Goal: Task Accomplishment & Management: Manage account settings

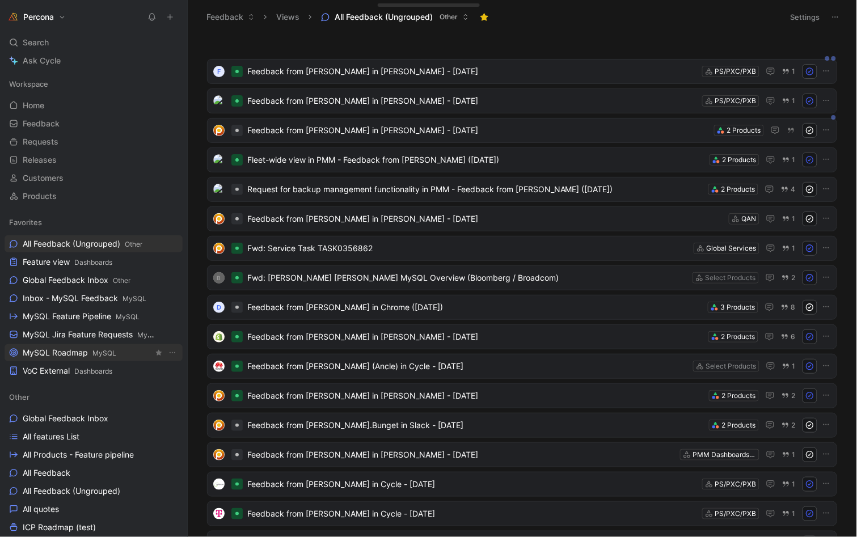
click at [70, 347] on span "MySQL Roadmap MySQL" at bounding box center [70, 353] width 94 height 12
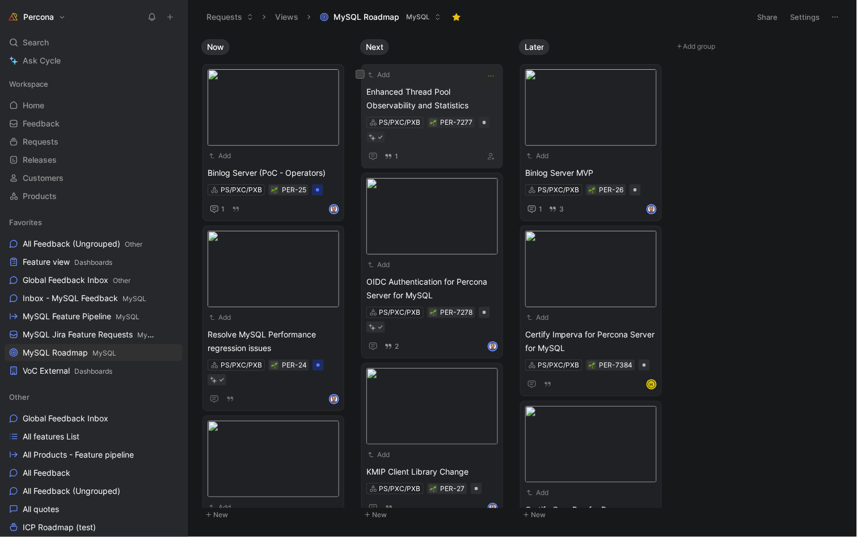
click at [445, 85] on span "Enhanced Thread Pool Observability and Statistics" at bounding box center [433, 98] width 132 height 27
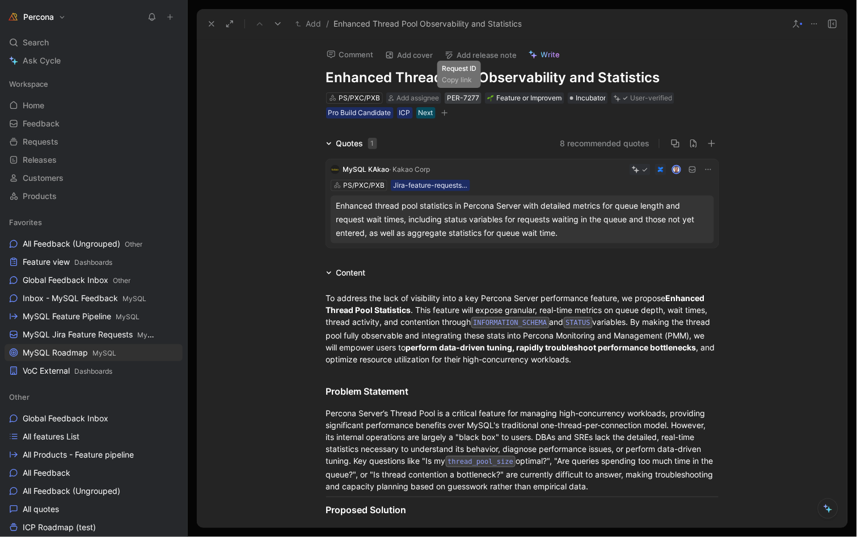
click at [459, 95] on div "PER-7277" at bounding box center [463, 97] width 32 height 11
click at [419, 113] on div "Next" at bounding box center [426, 112] width 15 height 11
click at [209, 20] on icon at bounding box center [211, 23] width 9 height 9
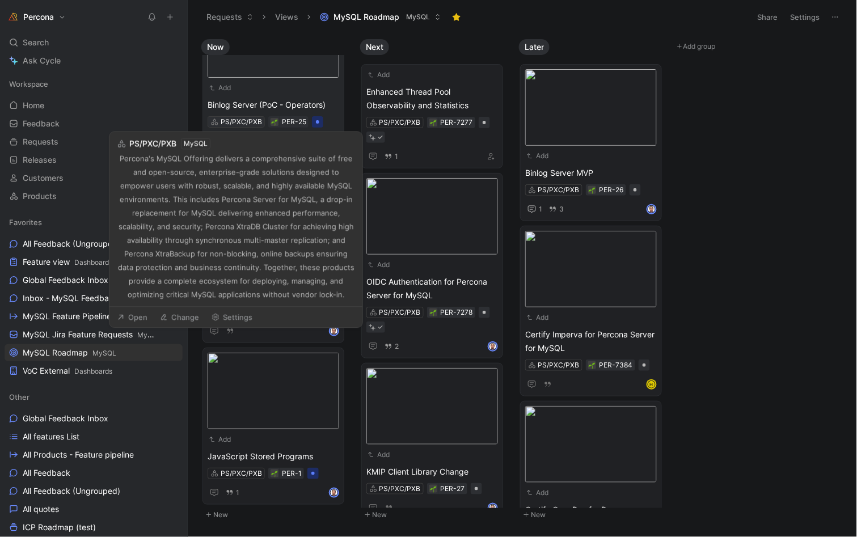
scroll to position [67, 0]
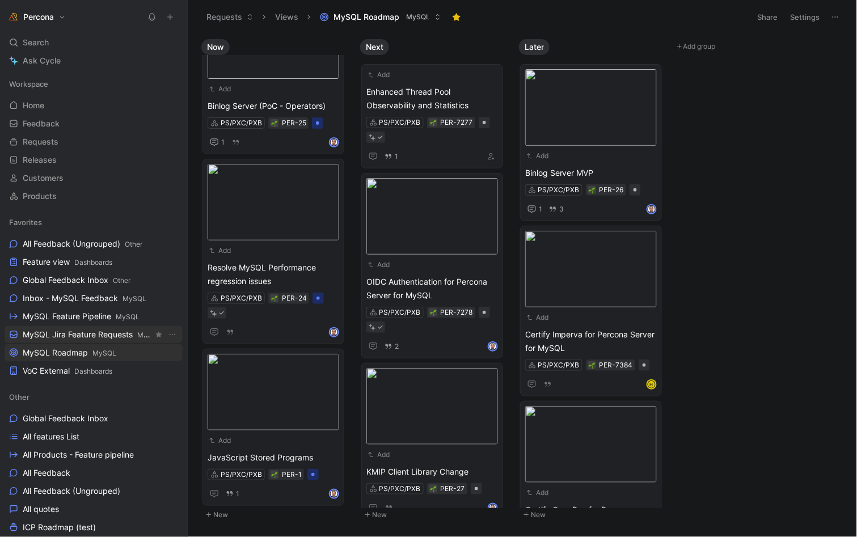
click at [74, 335] on span "MySQL Jira Feature Requests MySQL" at bounding box center [88, 335] width 131 height 12
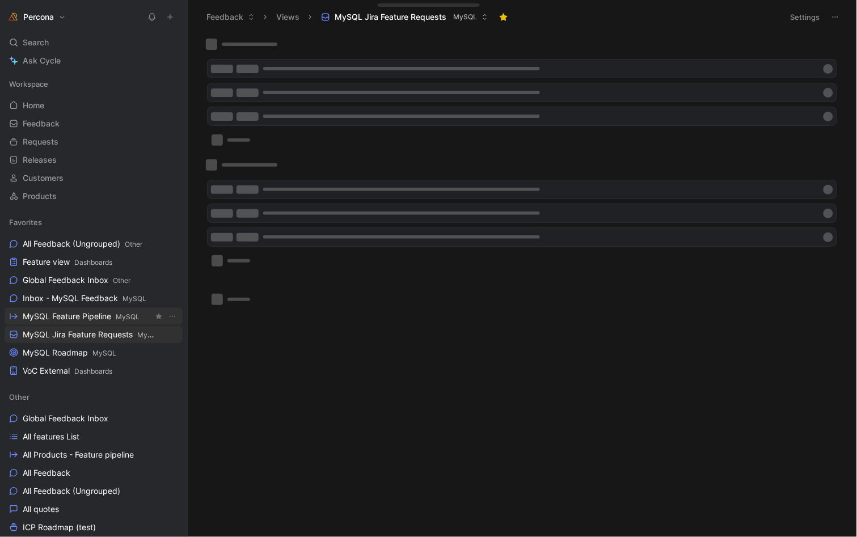
click at [76, 317] on span "MySQL Feature Pipeline MySQL" at bounding box center [81, 317] width 117 height 12
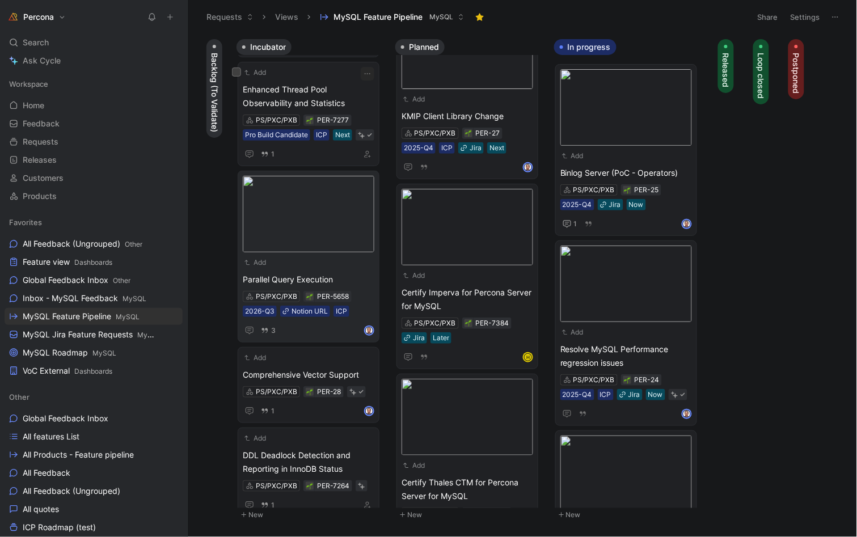
scroll to position [205, 0]
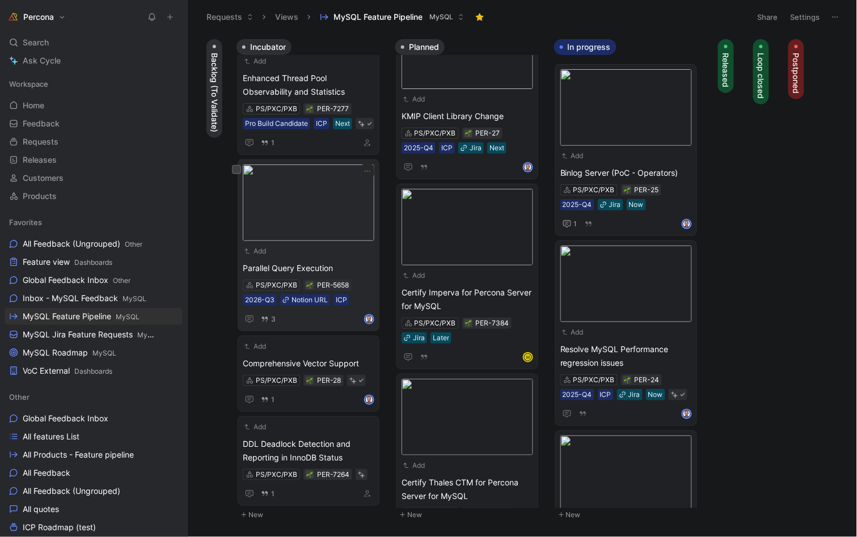
click at [310, 275] on span "Parallel Query Execution" at bounding box center [309, 269] width 132 height 14
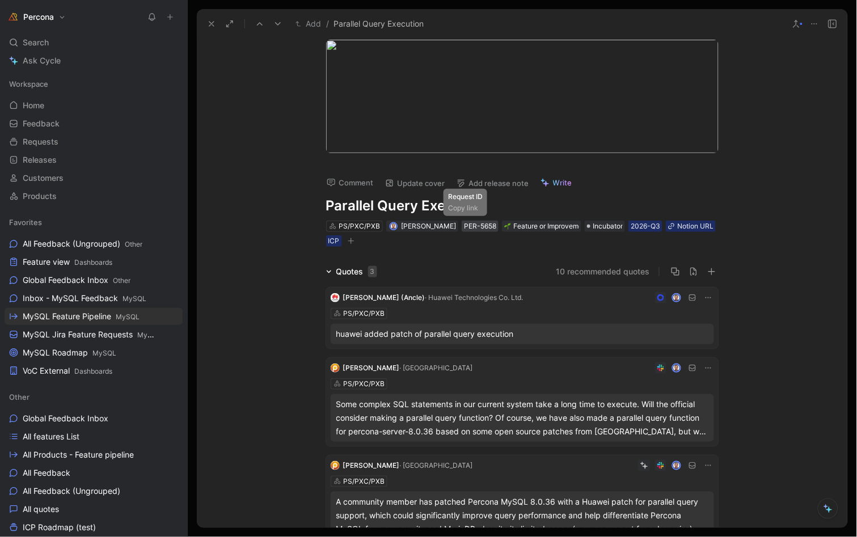
click at [464, 229] on div "PER-5658" at bounding box center [480, 226] width 32 height 11
click at [212, 22] on icon at bounding box center [211, 23] width 9 height 9
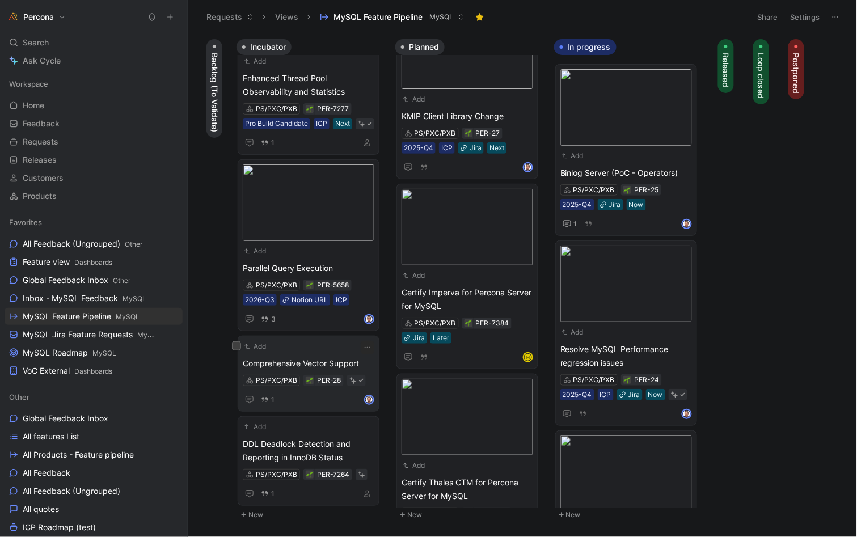
click at [316, 371] on span "Comprehensive Vector Support" at bounding box center [309, 364] width 132 height 14
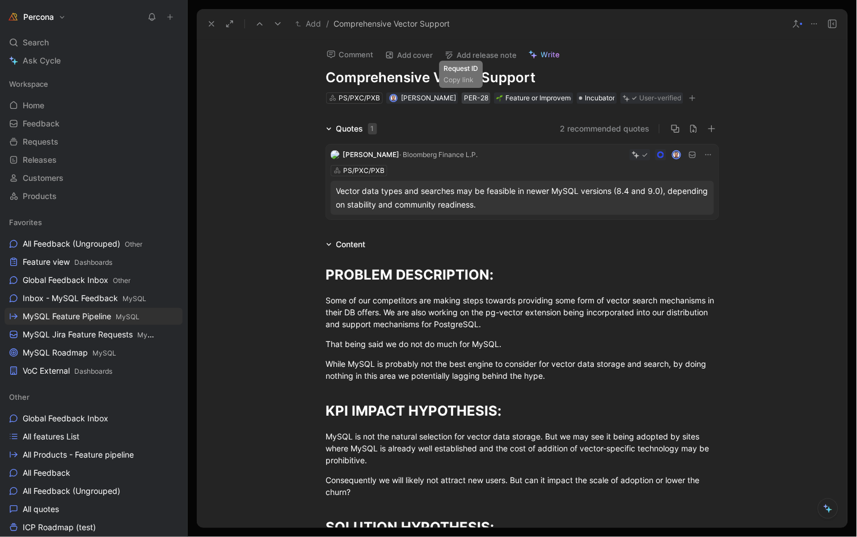
click at [464, 96] on div "PER-28" at bounding box center [476, 97] width 24 height 11
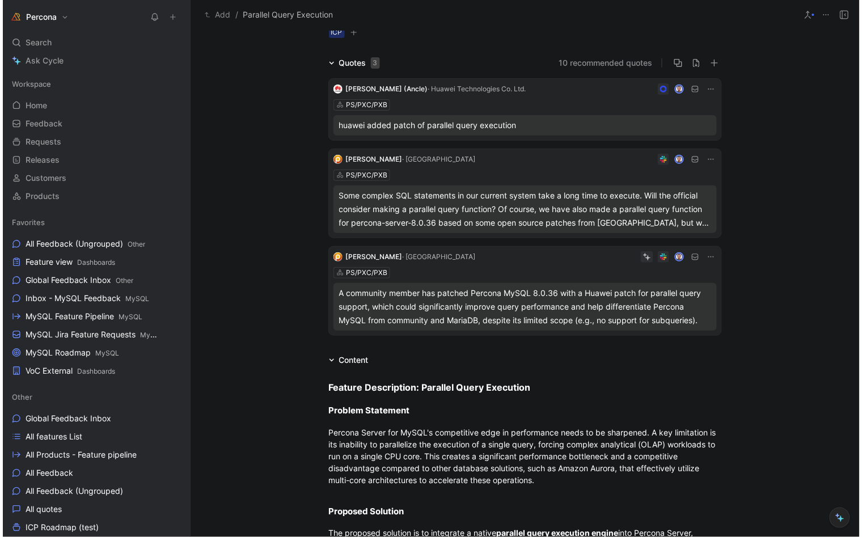
scroll to position [197, 0]
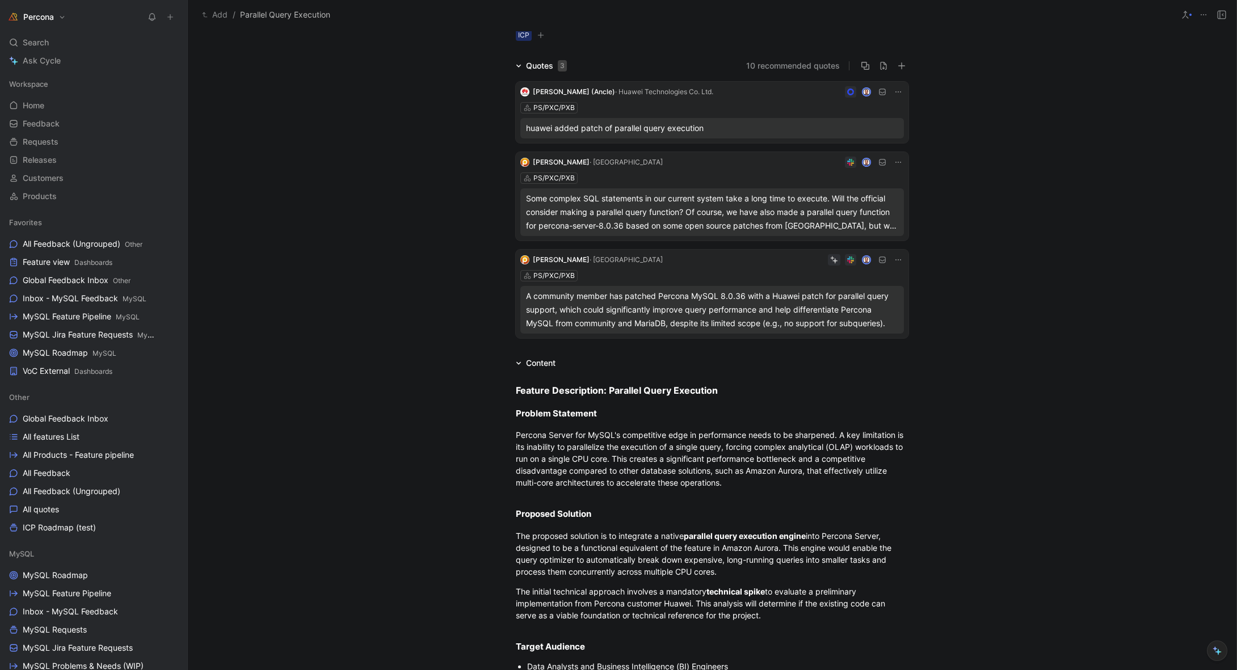
click at [48, 21] on h1 "Percona" at bounding box center [38, 17] width 31 height 10
click at [64, 112] on div "Workspace settings G then S" at bounding box center [77, 117] width 140 height 18
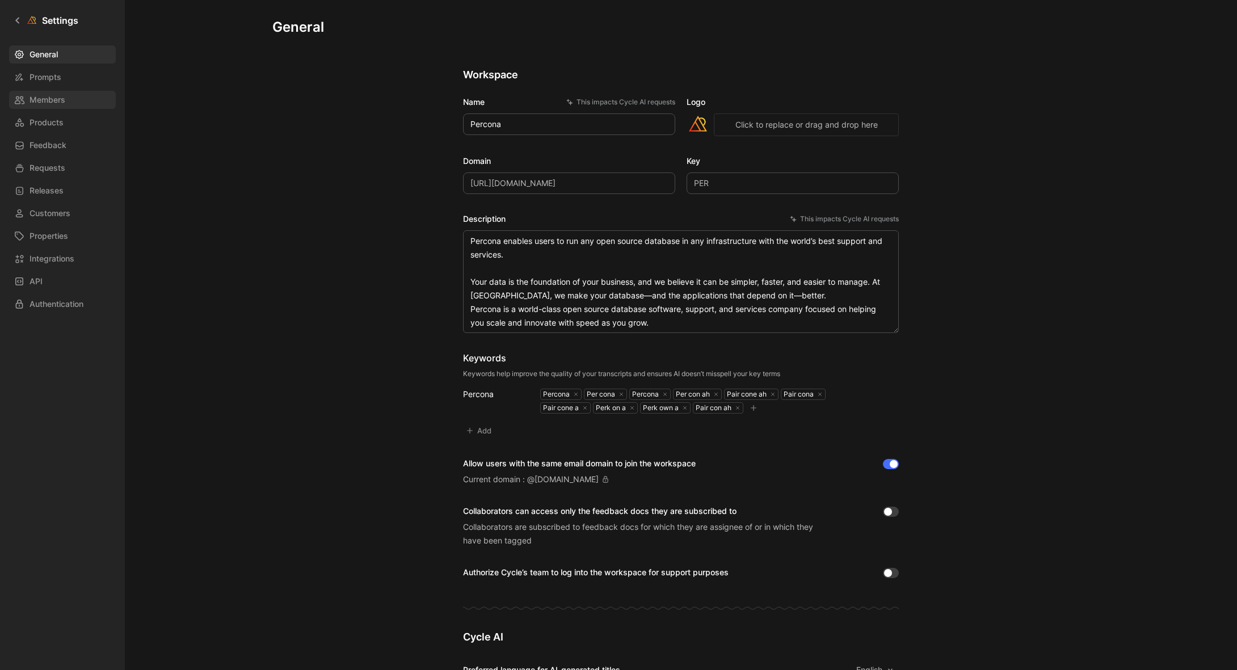
click at [43, 96] on span "Members" at bounding box center [48, 100] width 36 height 14
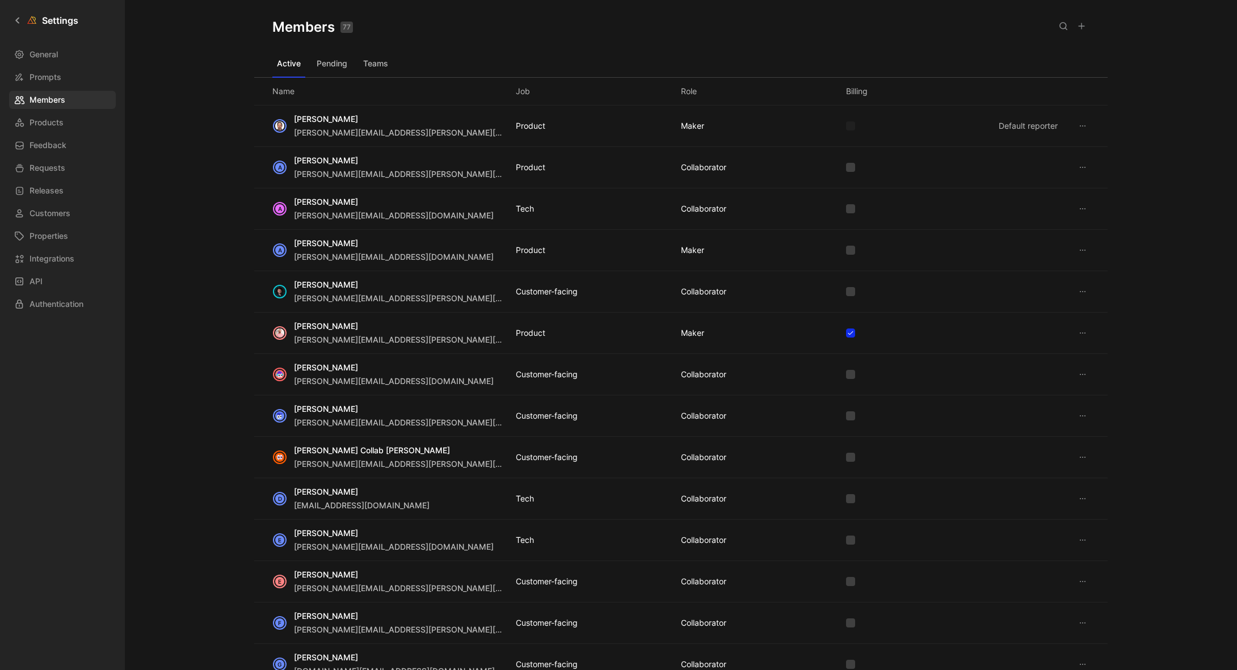
click at [857, 29] on icon at bounding box center [1081, 26] width 9 height 9
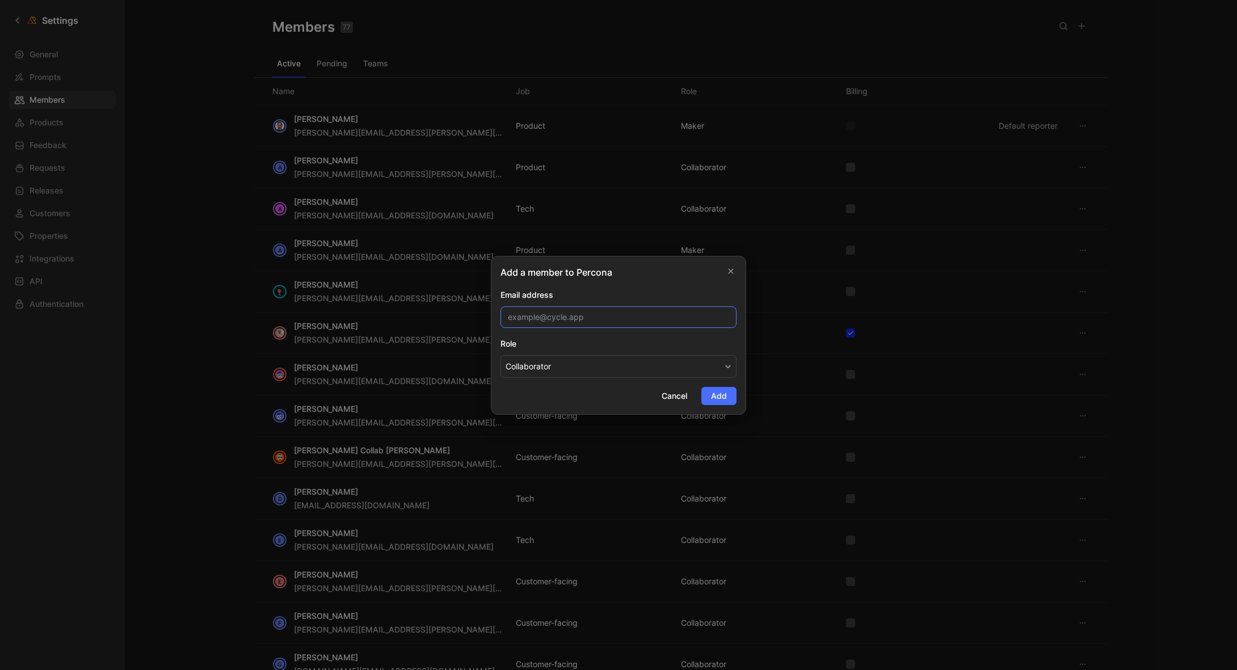
paste input "[PERSON_NAME][EMAIL_ADDRESS][PERSON_NAME][DOMAIN_NAME]"
type input "[PERSON_NAME][EMAIL_ADDRESS][PERSON_NAME][DOMAIN_NAME]"
click at [594, 368] on button "Collaborator" at bounding box center [618, 366] width 236 height 23
click at [718, 393] on span "Add" at bounding box center [719, 396] width 16 height 14
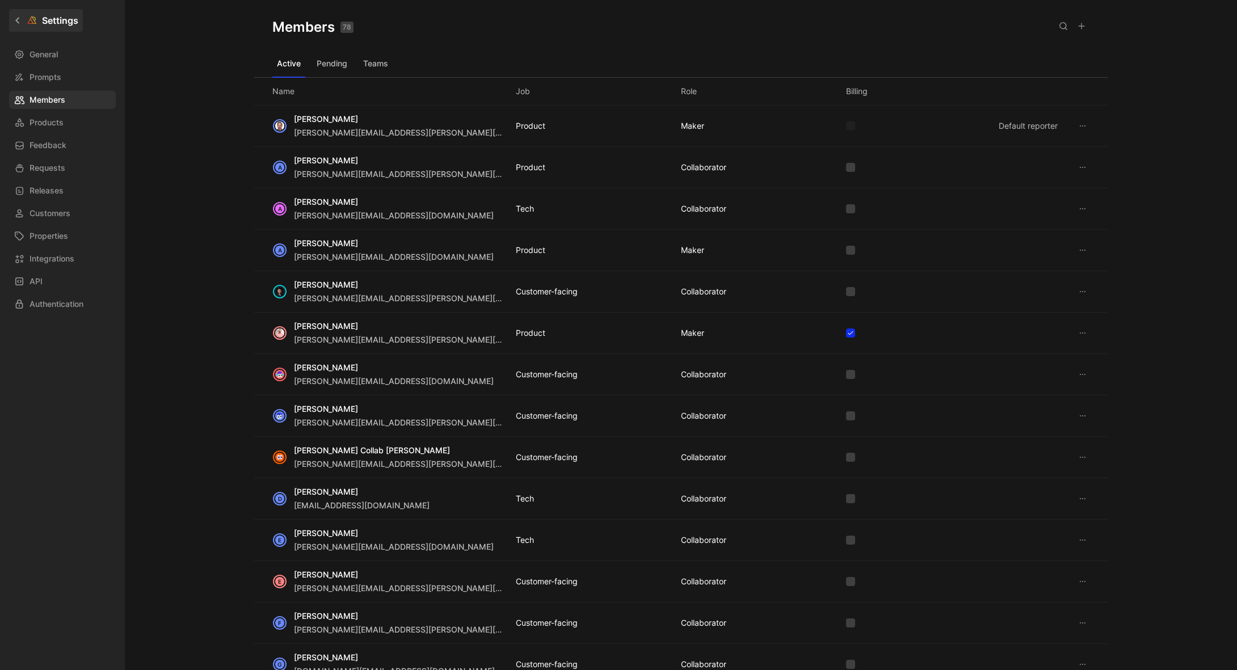
click at [18, 12] on link "Settings" at bounding box center [46, 20] width 74 height 23
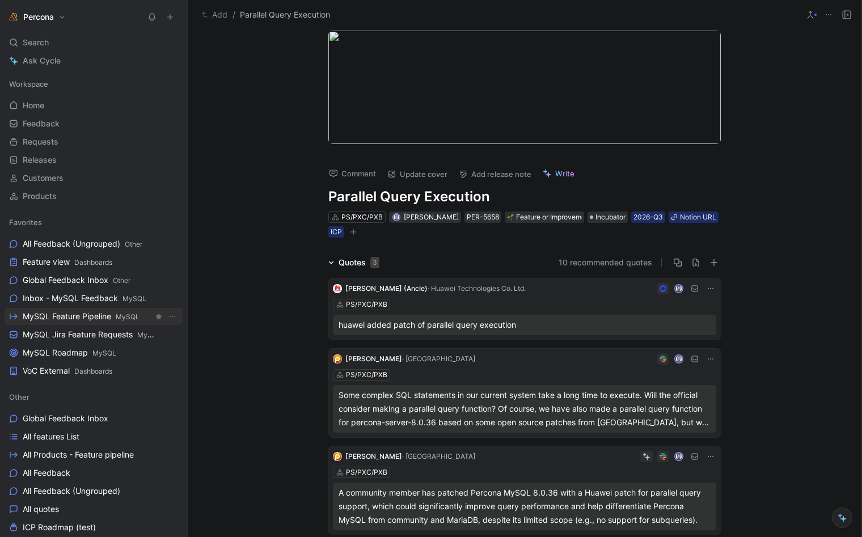
click at [90, 314] on span "MySQL Feature Pipeline MySQL" at bounding box center [81, 317] width 117 height 12
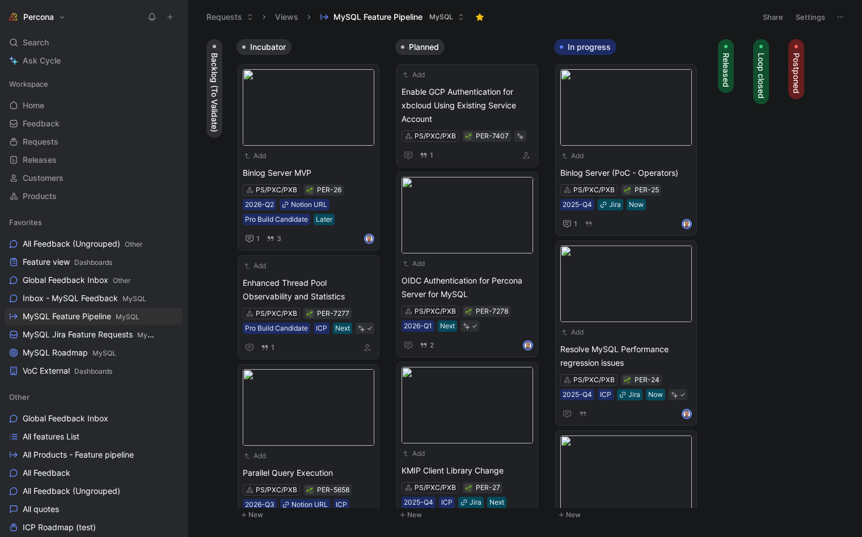
click at [47, 22] on button "Percona" at bounding box center [37, 17] width 64 height 16
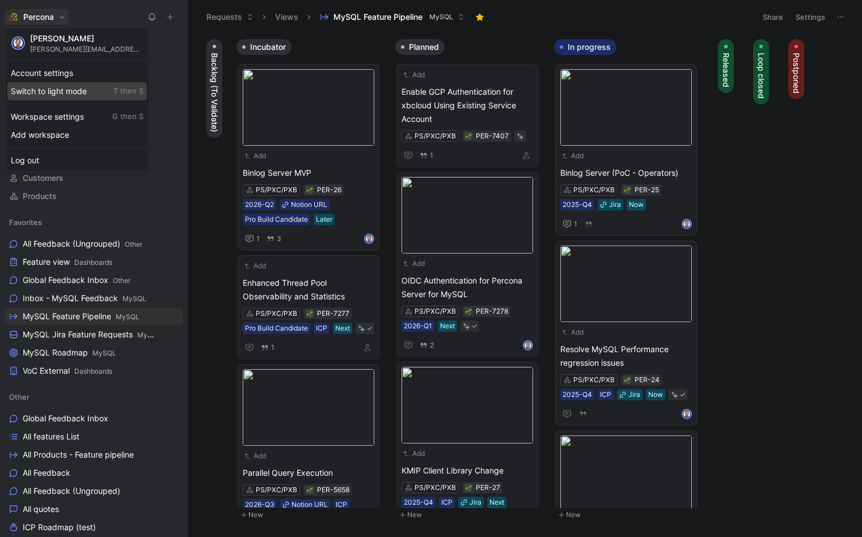
click at [55, 97] on div "Switch to light mode T then S" at bounding box center [77, 91] width 140 height 18
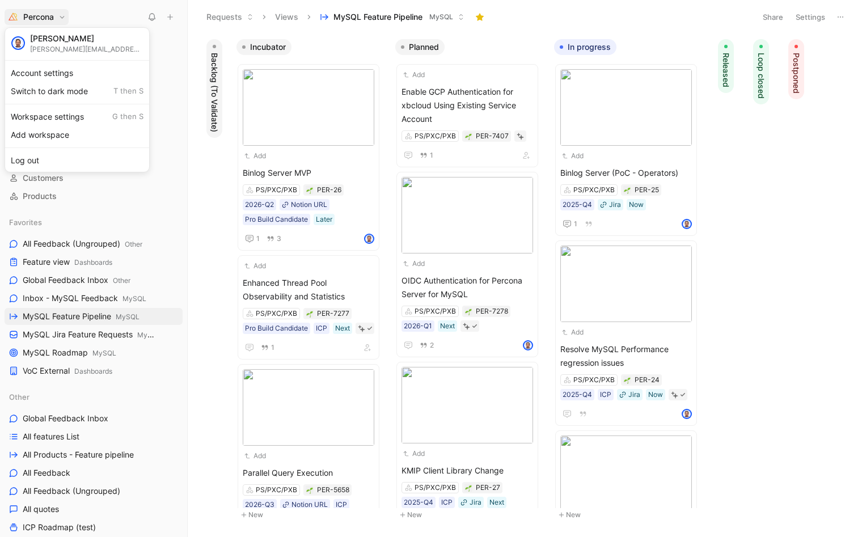
click at [194, 52] on div at bounding box center [431, 268] width 862 height 537
click at [184, 18] on use at bounding box center [186, 17] width 7 height 7
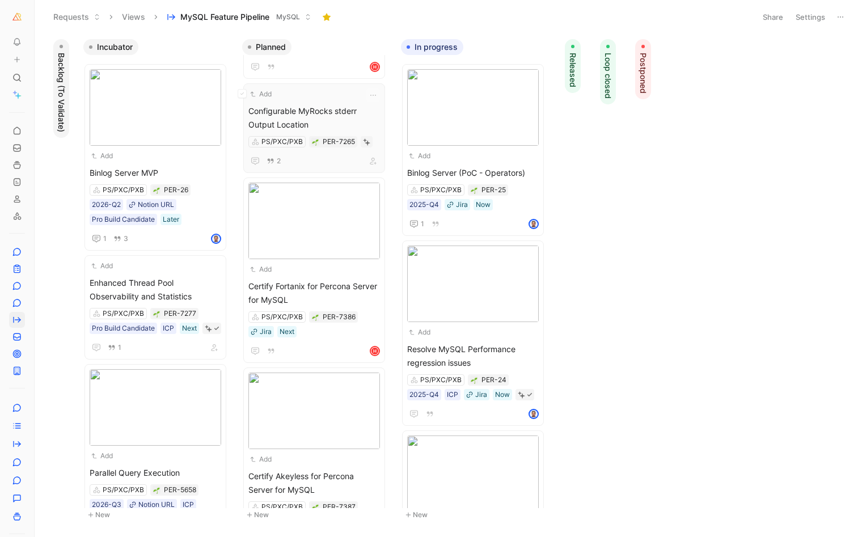
click at [322, 119] on span "Configurable MyRocks stderr Output Location" at bounding box center [315, 117] width 132 height 27
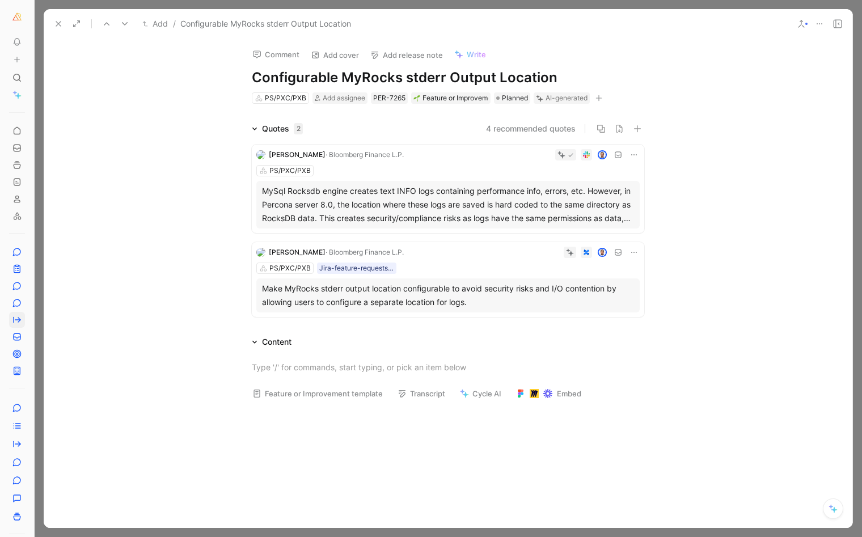
click at [334, 188] on div "MySql Rocksdb engine creates text INFO logs containing performance info, errors…" at bounding box center [448, 204] width 372 height 41
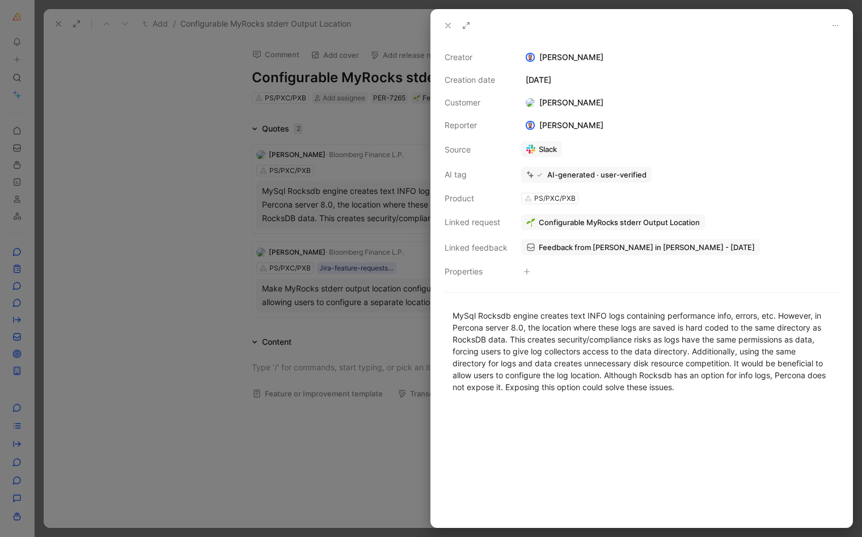
click at [366, 166] on div at bounding box center [431, 268] width 862 height 537
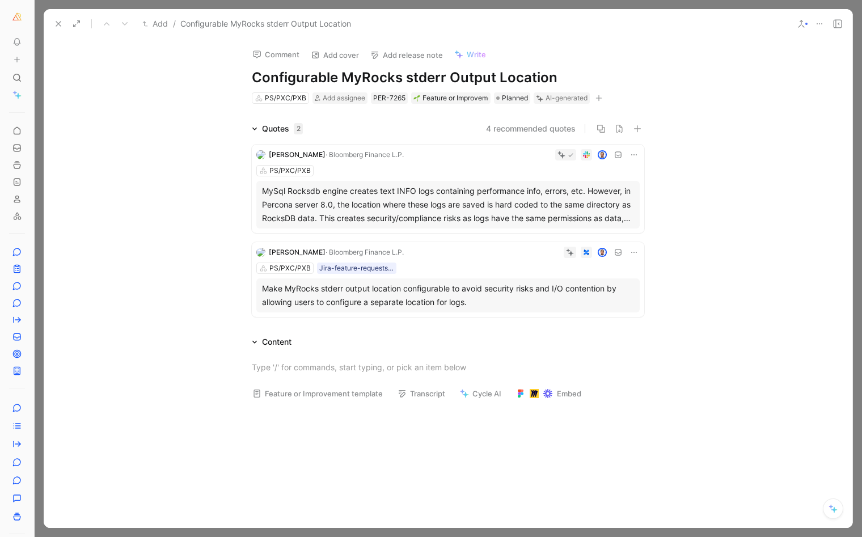
click at [59, 26] on icon at bounding box center [58, 23] width 9 height 9
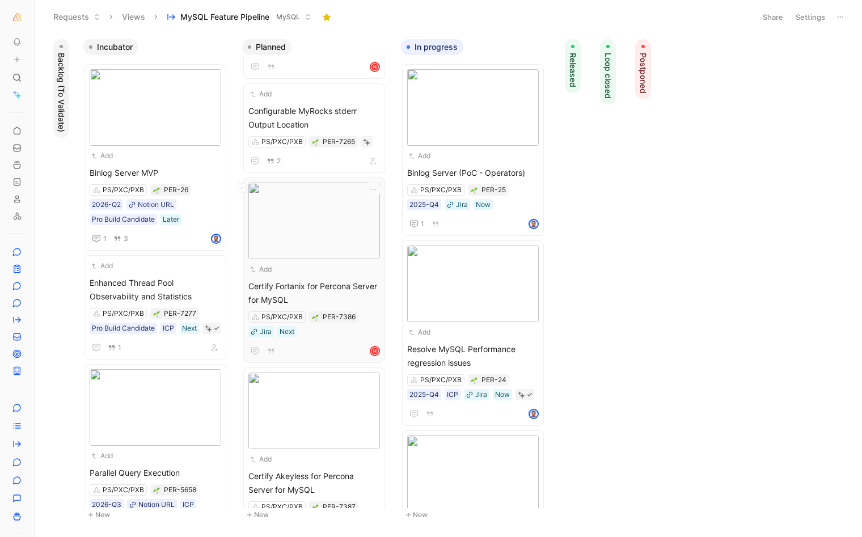
click at [312, 296] on span "Certify Fortanix for Percona Server for MySQL" at bounding box center [315, 293] width 132 height 27
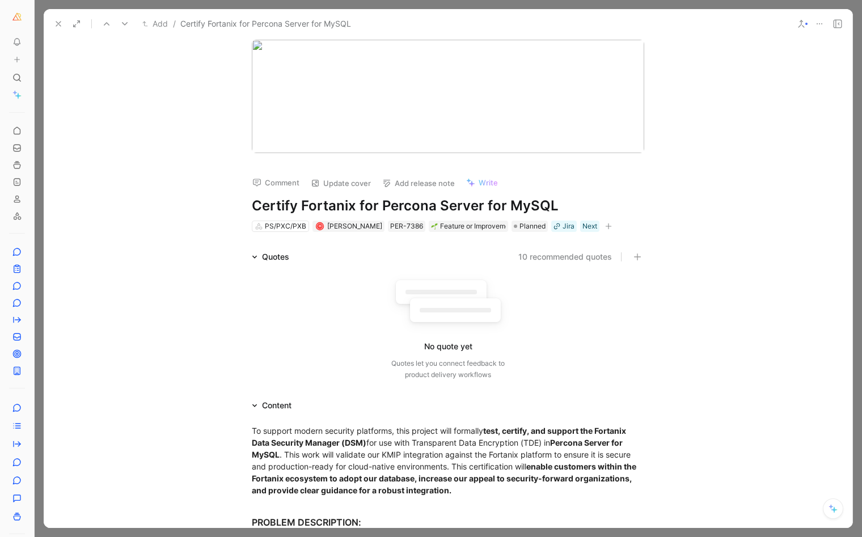
click at [62, 22] on icon at bounding box center [58, 23] width 9 height 9
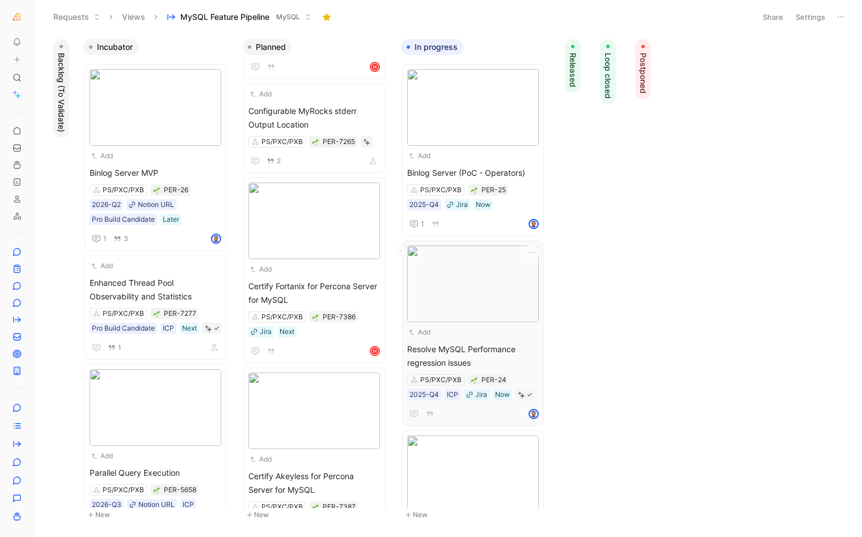
click at [464, 329] on div "Add" at bounding box center [465, 332] width 117 height 11
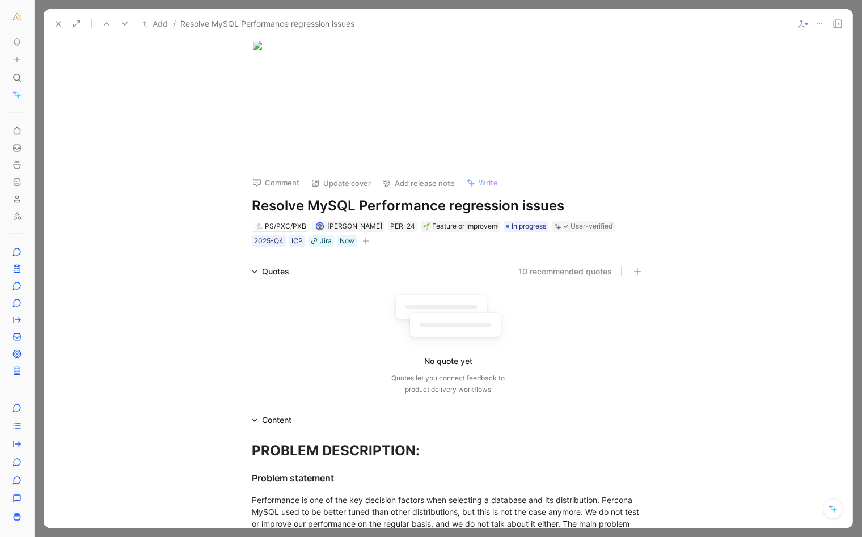
click at [56, 22] on icon at bounding box center [58, 23] width 9 height 9
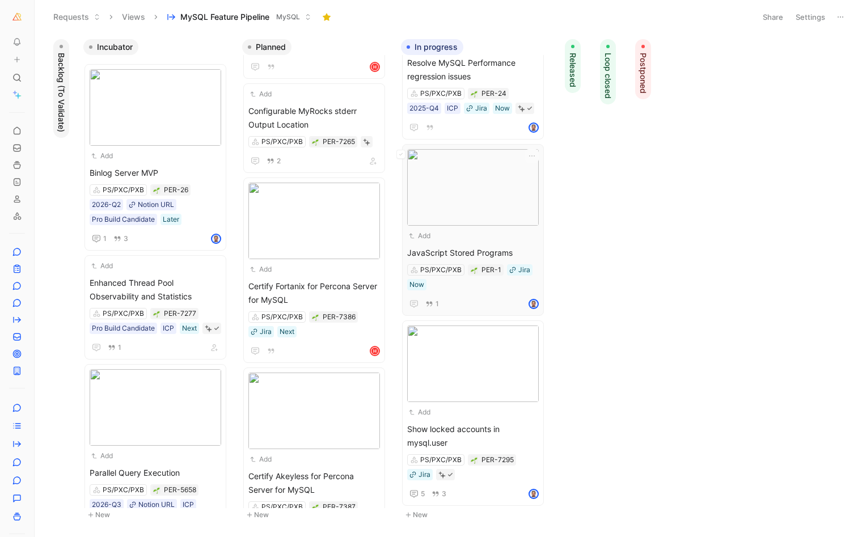
scroll to position [286, 0]
click at [456, 285] on div "PS/PXC/PXB PER-1 Jira Now" at bounding box center [473, 278] width 132 height 26
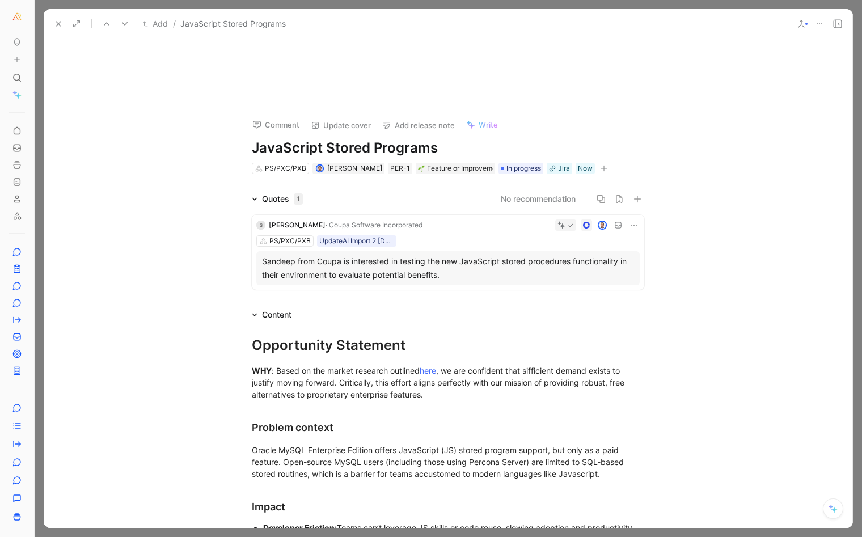
scroll to position [52, 0]
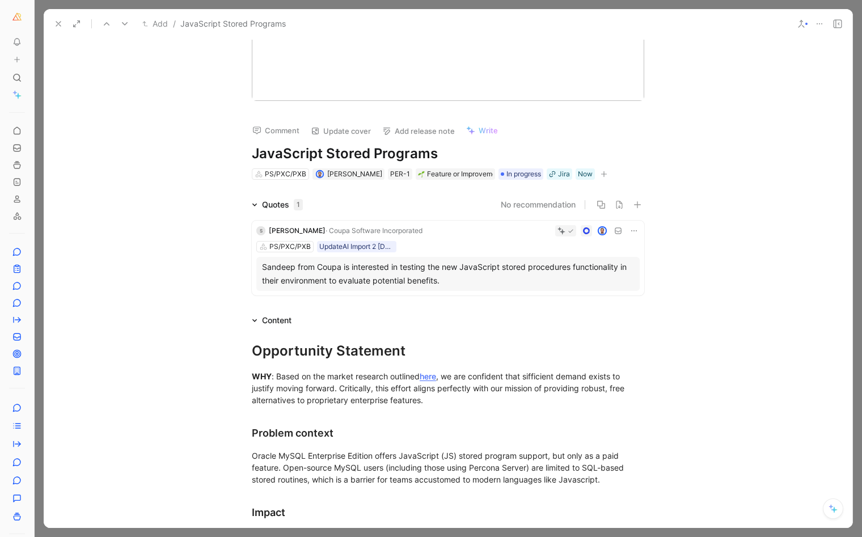
click at [58, 19] on icon at bounding box center [58, 23] width 9 height 9
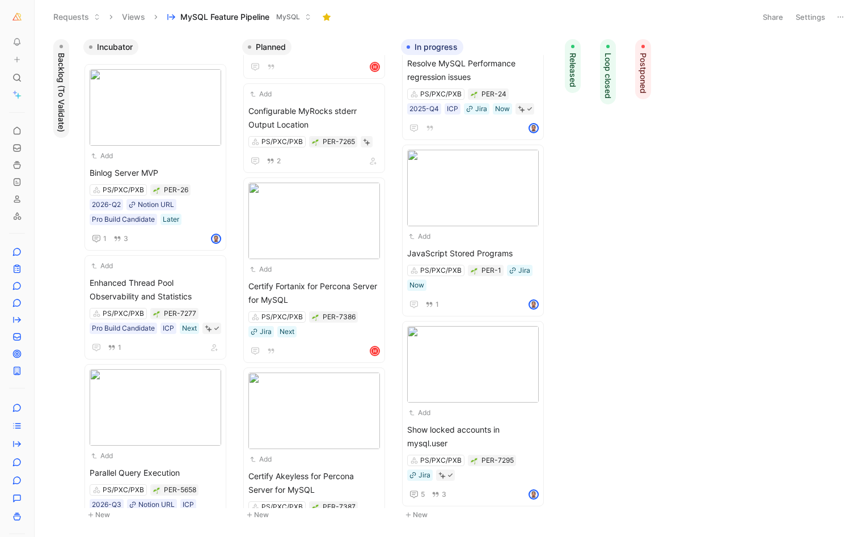
click at [60, 73] on span "Backlog (To Validate)" at bounding box center [61, 92] width 11 height 79
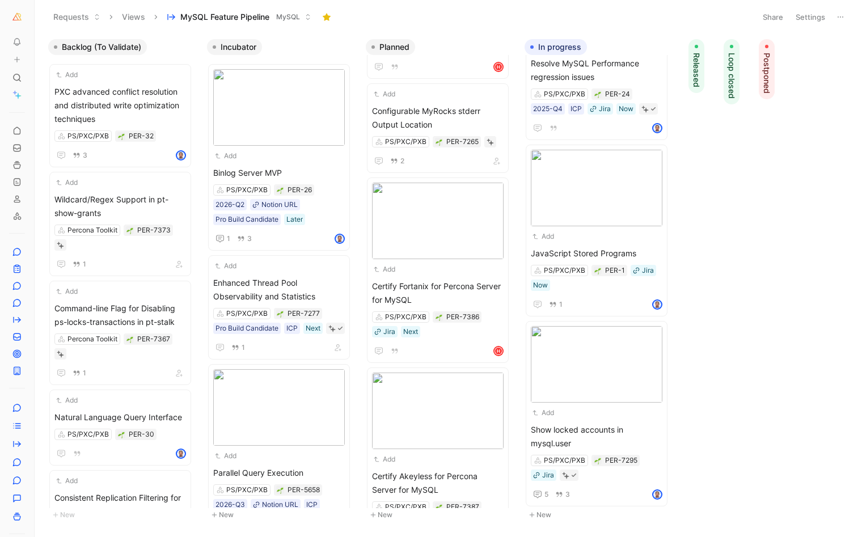
click at [104, 43] on span "Backlog (To Validate)" at bounding box center [101, 46] width 79 height 11
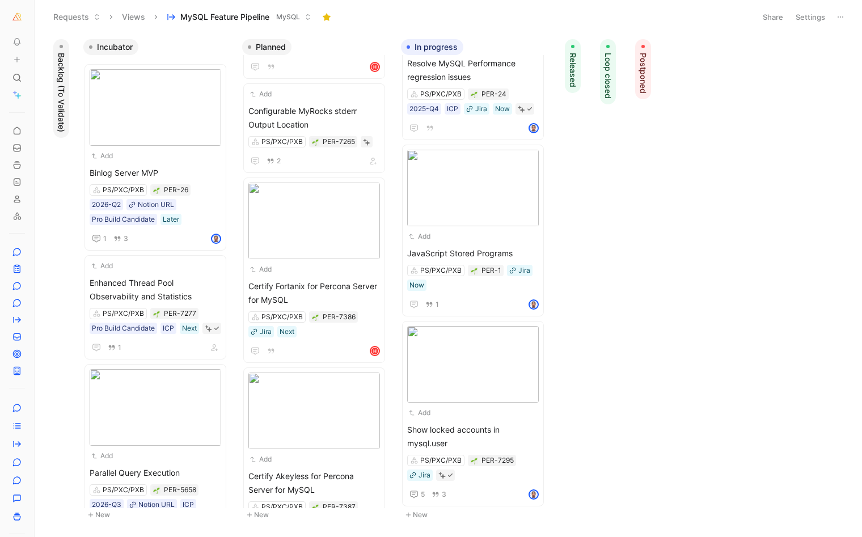
click at [62, 62] on span "Backlog (To Validate)" at bounding box center [61, 92] width 11 height 79
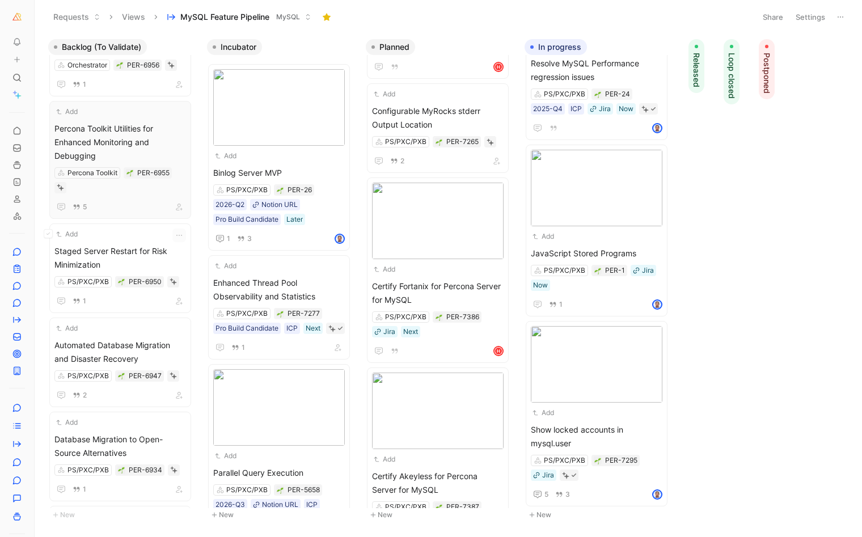
scroll to position [2879, 0]
click at [115, 47] on span "Backlog (To Validate)" at bounding box center [101, 46] width 79 height 11
